Goal: Transaction & Acquisition: Purchase product/service

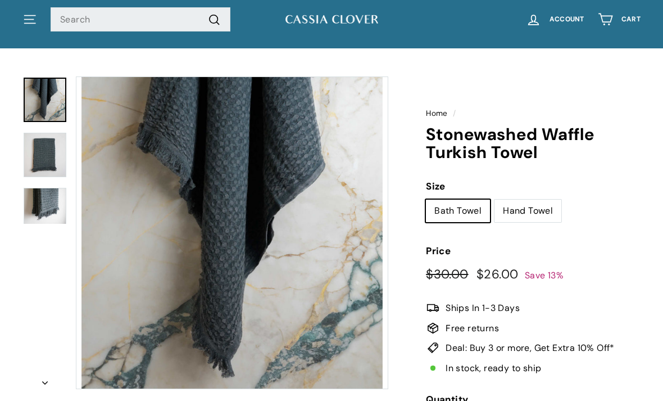
scroll to position [36, 0]
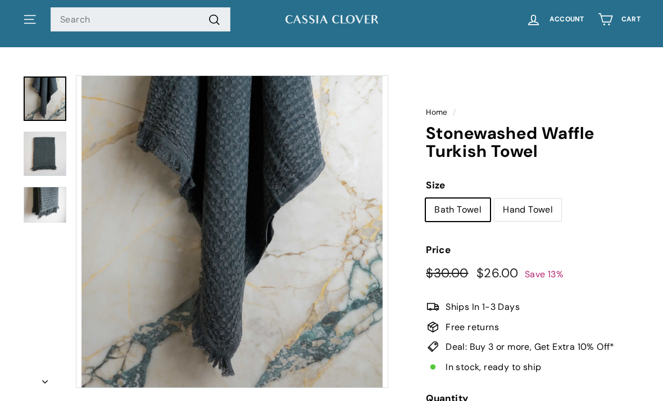
click at [43, 152] on img at bounding box center [45, 154] width 43 height 44
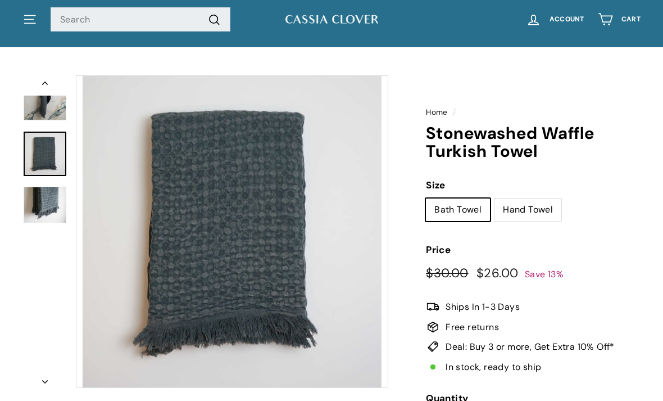
click at [34, 212] on img at bounding box center [45, 205] width 43 height 37
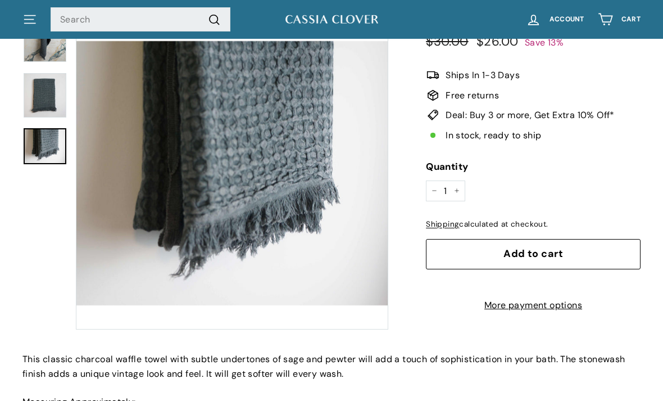
scroll to position [268, 0]
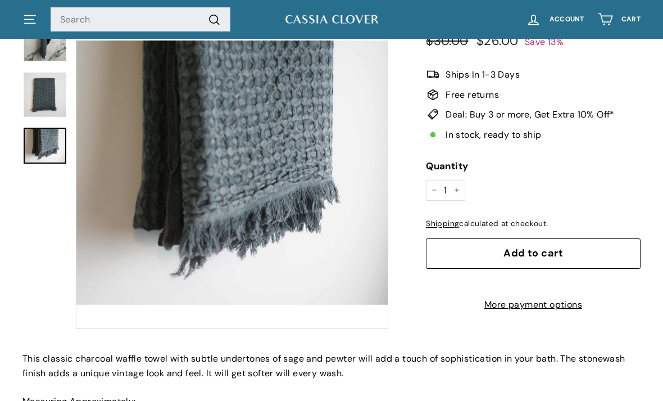
click at [459, 187] on icon "Increase item quantity by one" at bounding box center [457, 190] width 6 height 6
type input "2"
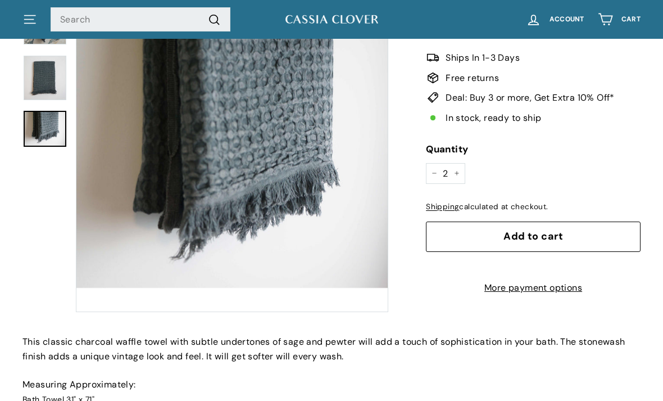
click at [523, 232] on span "Add to cart" at bounding box center [534, 236] width 60 height 13
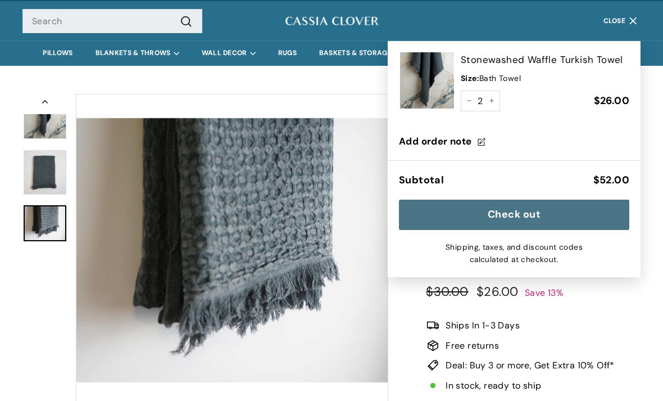
scroll to position [19, 0]
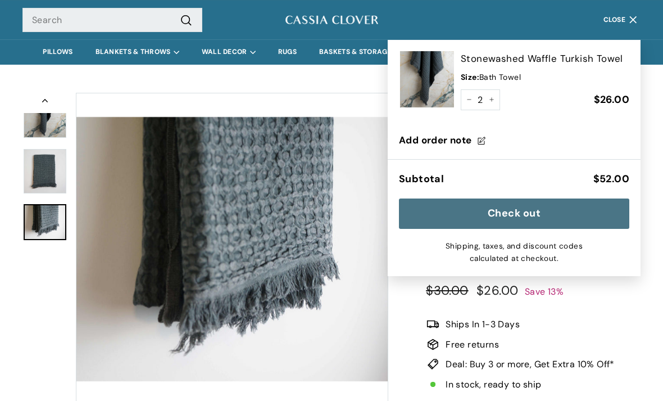
click at [363, 314] on button "Zoom" at bounding box center [231, 248] width 311 height 311
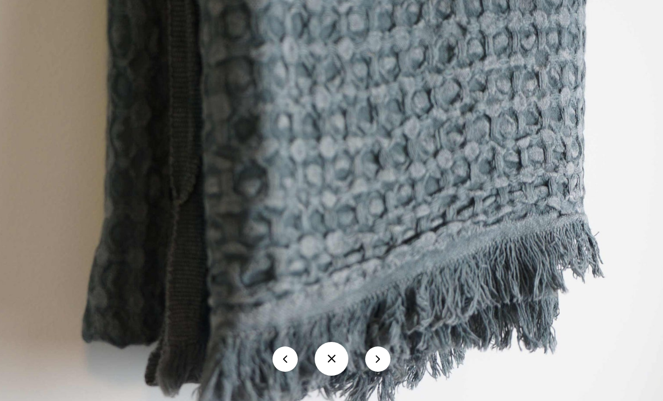
click at [596, 103] on img at bounding box center [331, 200] width 785 height 665
click at [340, 354] on button at bounding box center [332, 359] width 34 height 34
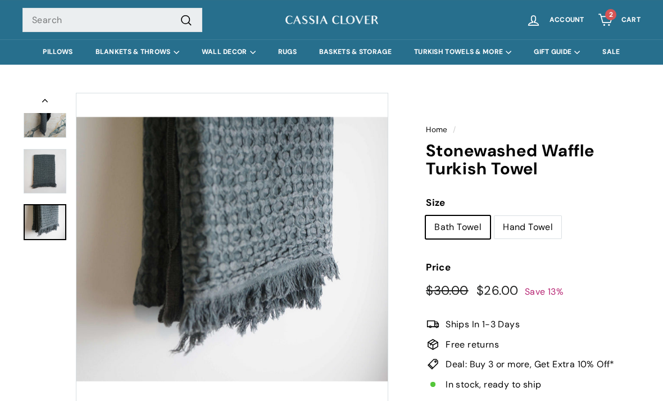
click at [520, 226] on label "Hand Towel" at bounding box center [528, 227] width 67 height 22
click at [495, 216] on input "Hand Towel" at bounding box center [494, 215] width 1 height 1
radio input "true"
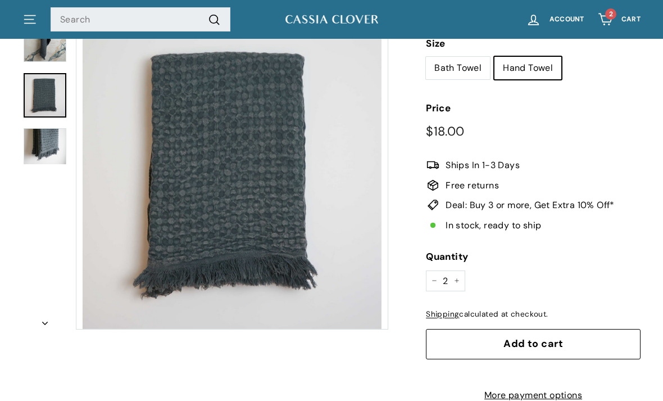
scroll to position [202, 0]
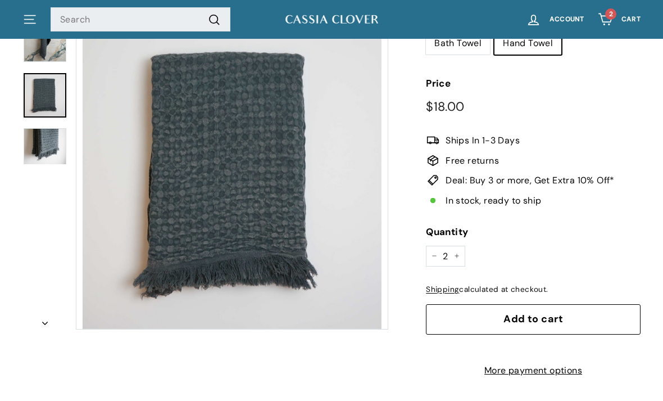
click at [504, 316] on span "Add to cart" at bounding box center [534, 318] width 60 height 13
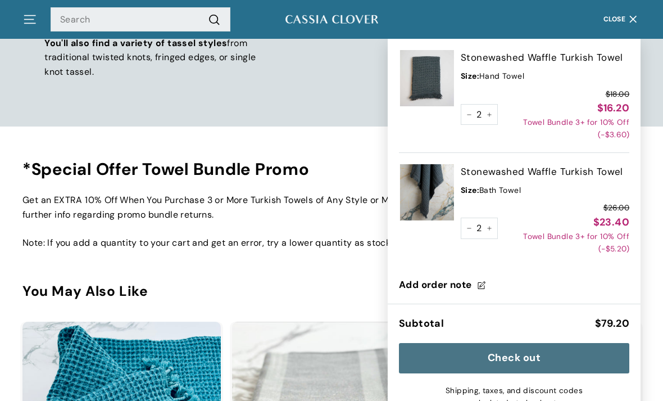
scroll to position [1362, 0]
click at [62, 177] on div "*Special Offer Towel Bundle Promo Get an EXTRA 10% Off When You Purchase 3 or M…" at bounding box center [331, 205] width 618 height 90
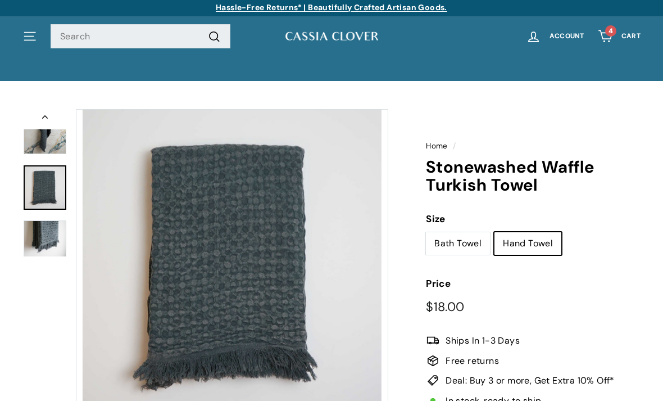
scroll to position [0, 0]
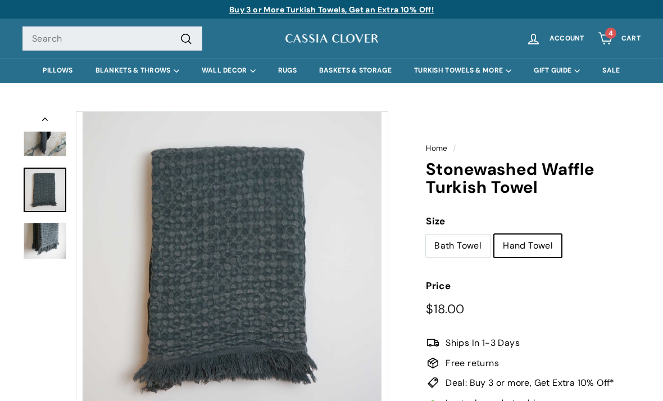
click at [613, 30] on span "4" at bounding box center [611, 33] width 4 height 7
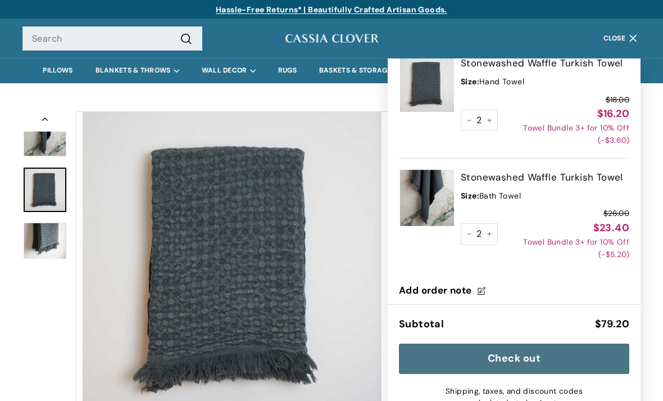
scroll to position [14, 0]
click at [528, 359] on button "Check out" at bounding box center [514, 358] width 230 height 30
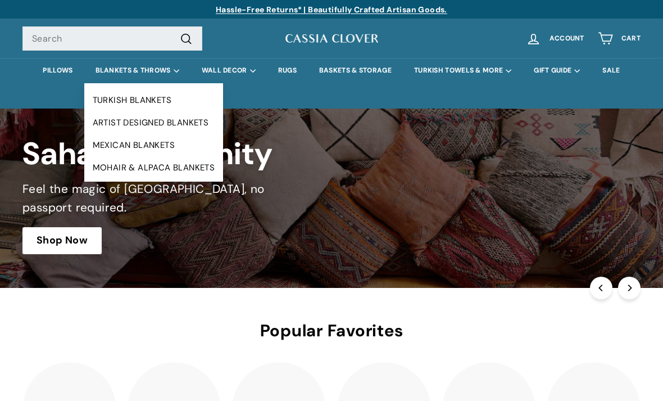
click at [133, 71] on summary "BLANKETS & THROWS" at bounding box center [137, 70] width 106 height 25
click at [170, 71] on summary "BLANKETS & THROWS" at bounding box center [137, 70] width 106 height 25
click at [177, 100] on link "TURKISH BLANKETS" at bounding box center [153, 100] width 139 height 22
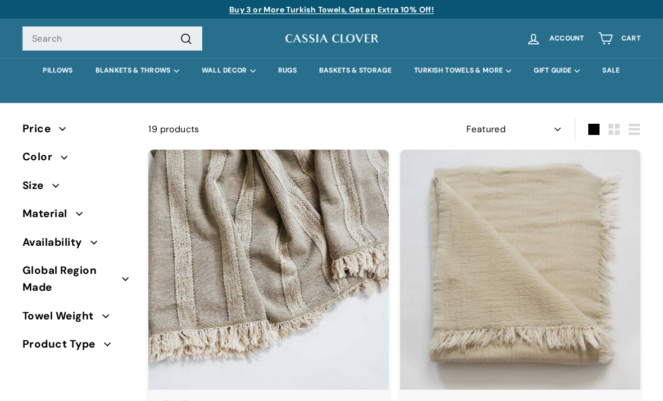
select select "manual"
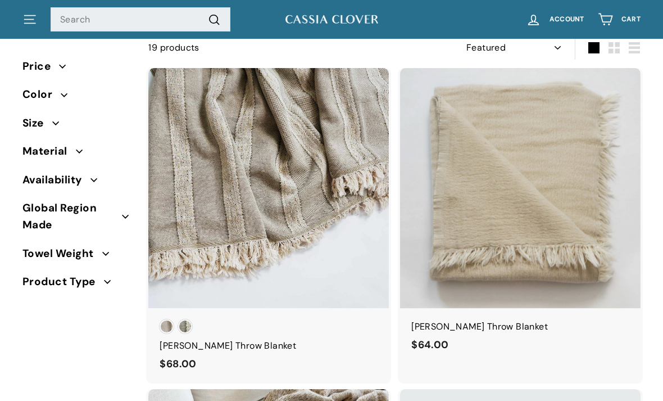
scroll to position [82, 0]
click at [38, 123] on span "Size" at bounding box center [37, 123] width 30 height 17
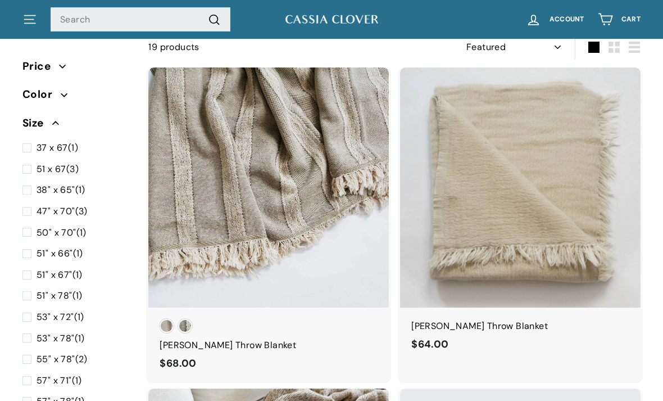
scroll to position [0, 0]
click at [24, 20] on icon ". . ." at bounding box center [29, 19] width 15 height 15
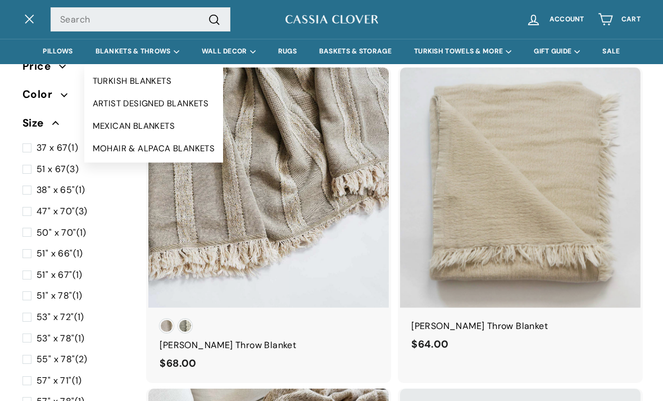
click at [97, 103] on link "ARTIST DESIGNED BLANKETS" at bounding box center [153, 103] width 139 height 22
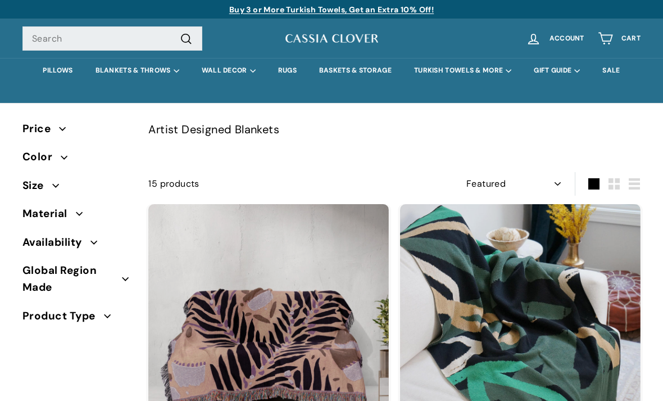
select select "manual"
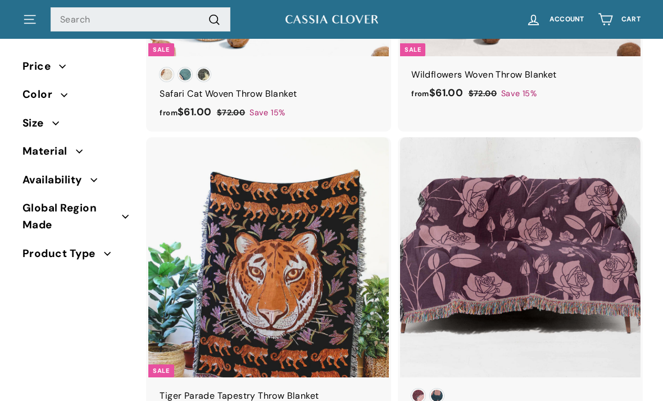
scroll to position [1649, 0]
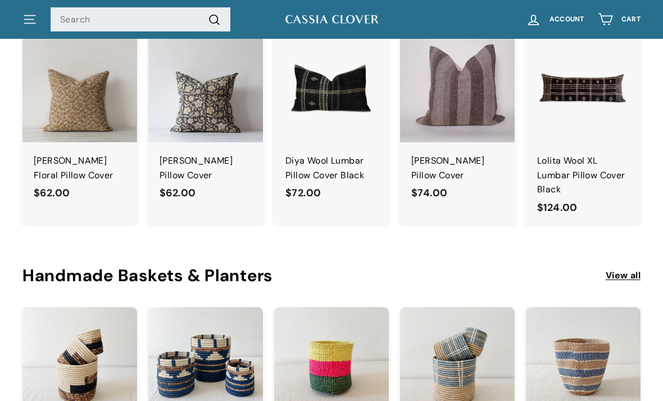
scroll to position [841, 0]
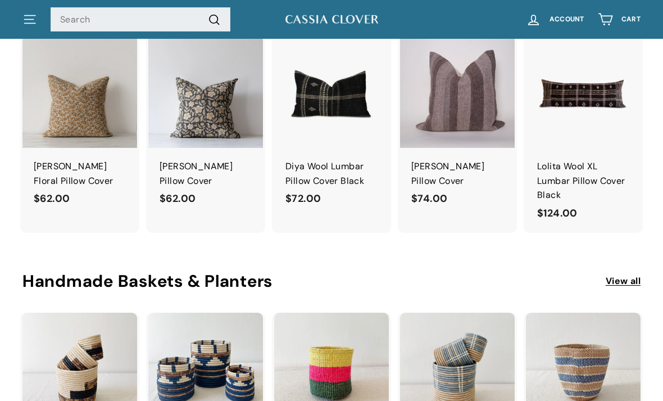
click at [614, 278] on link "View all" at bounding box center [623, 281] width 35 height 15
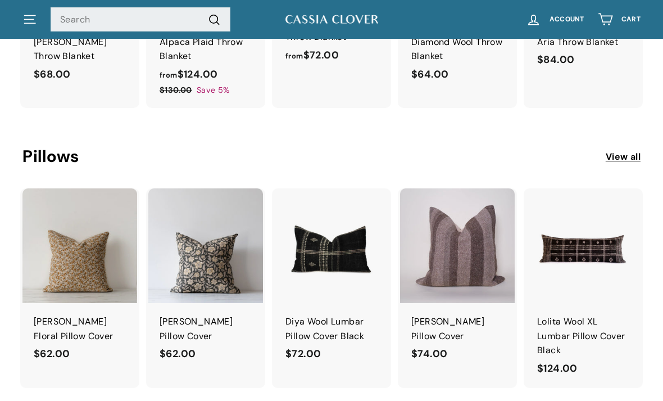
scroll to position [687, 0]
click at [617, 153] on link "View all" at bounding box center [623, 156] width 35 height 15
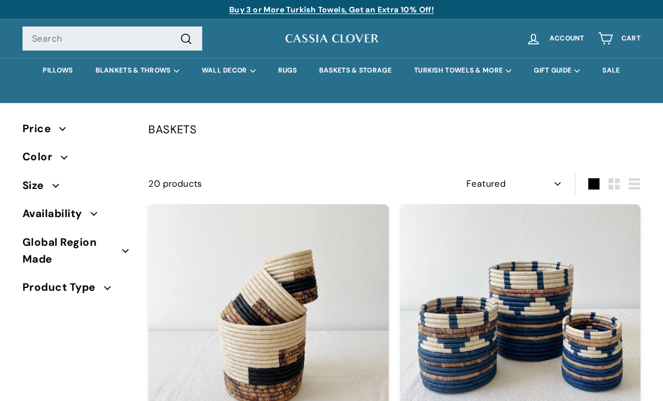
select select "manual"
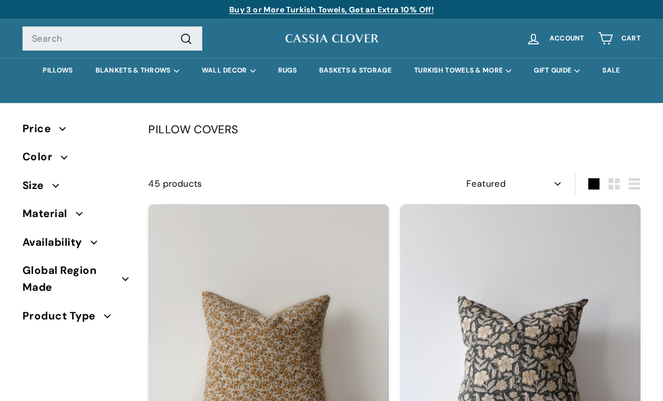
select select "manual"
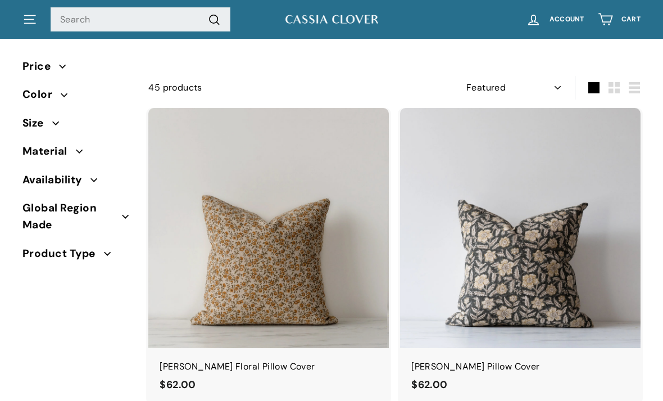
scroll to position [97, 0]
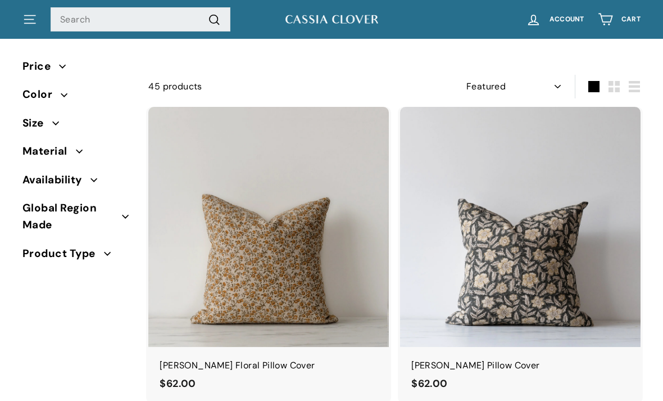
click at [44, 124] on span "Size" at bounding box center [37, 123] width 30 height 17
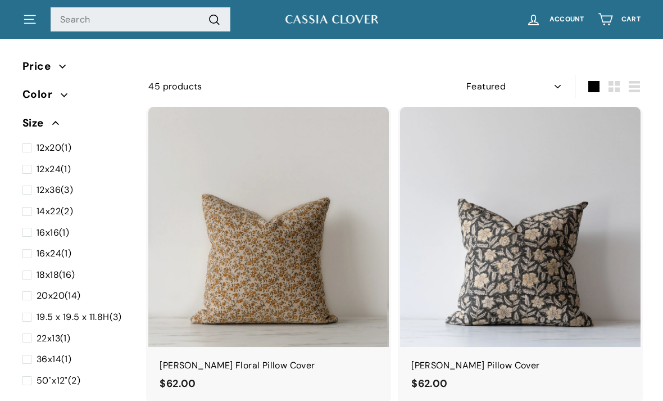
click at [48, 123] on span "Size" at bounding box center [37, 123] width 30 height 17
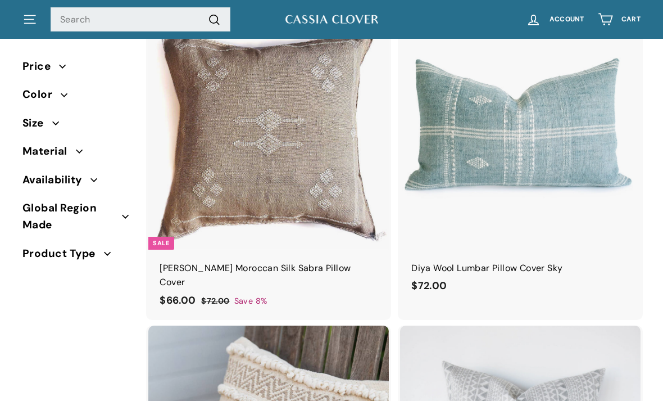
scroll to position [2303, 0]
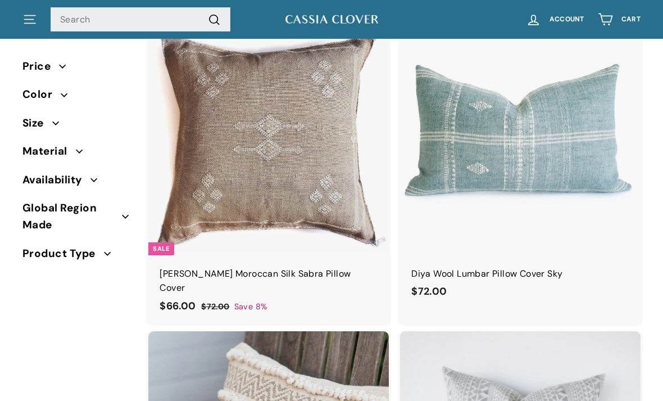
click at [618, 225] on img at bounding box center [520, 135] width 241 height 241
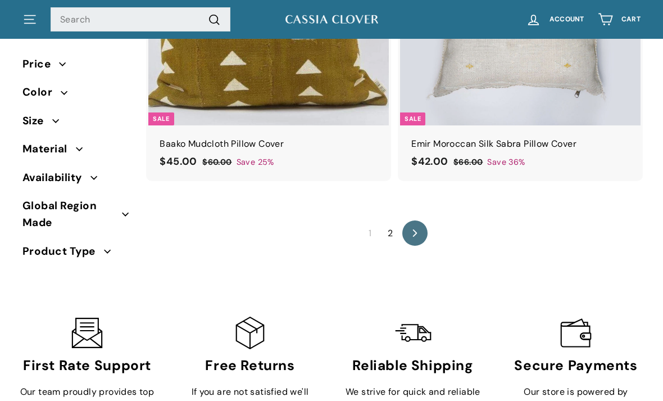
scroll to position [6119, 0]
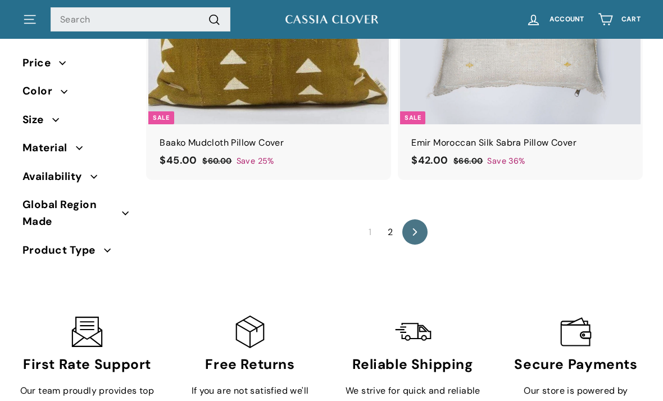
click at [415, 228] on icon "icon-chevron" at bounding box center [414, 231] width 7 height 7
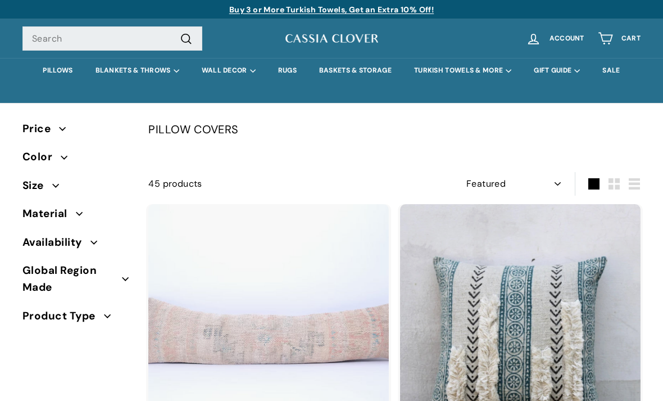
select select "manual"
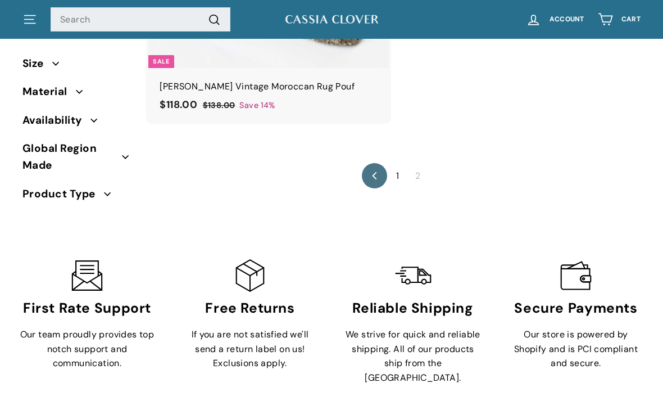
scroll to position [1009, 0]
